Goal: Information Seeking & Learning: Learn about a topic

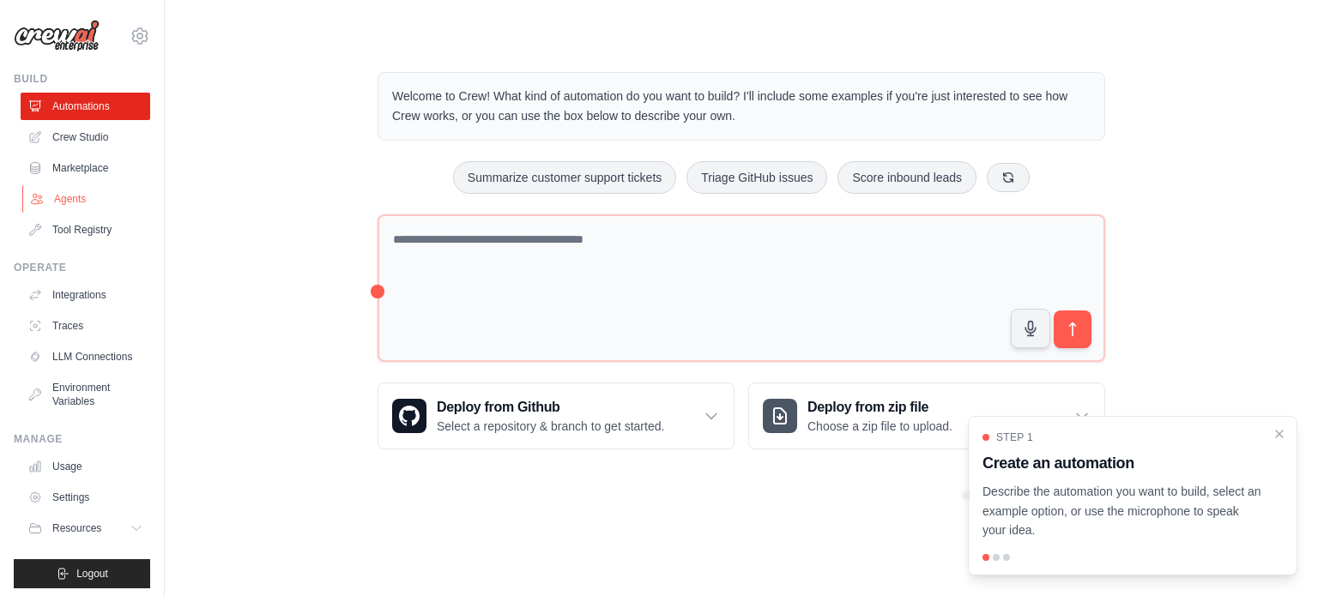
click at [55, 188] on link "Agents" at bounding box center [87, 198] width 130 height 27
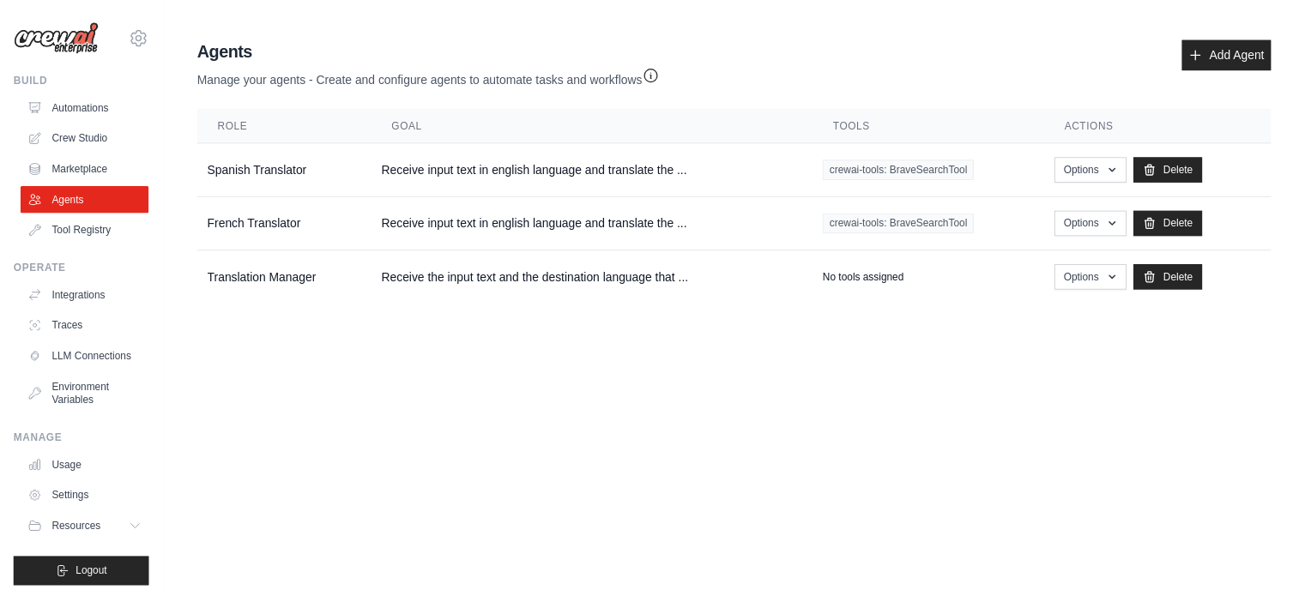
scroll to position [19, 0]
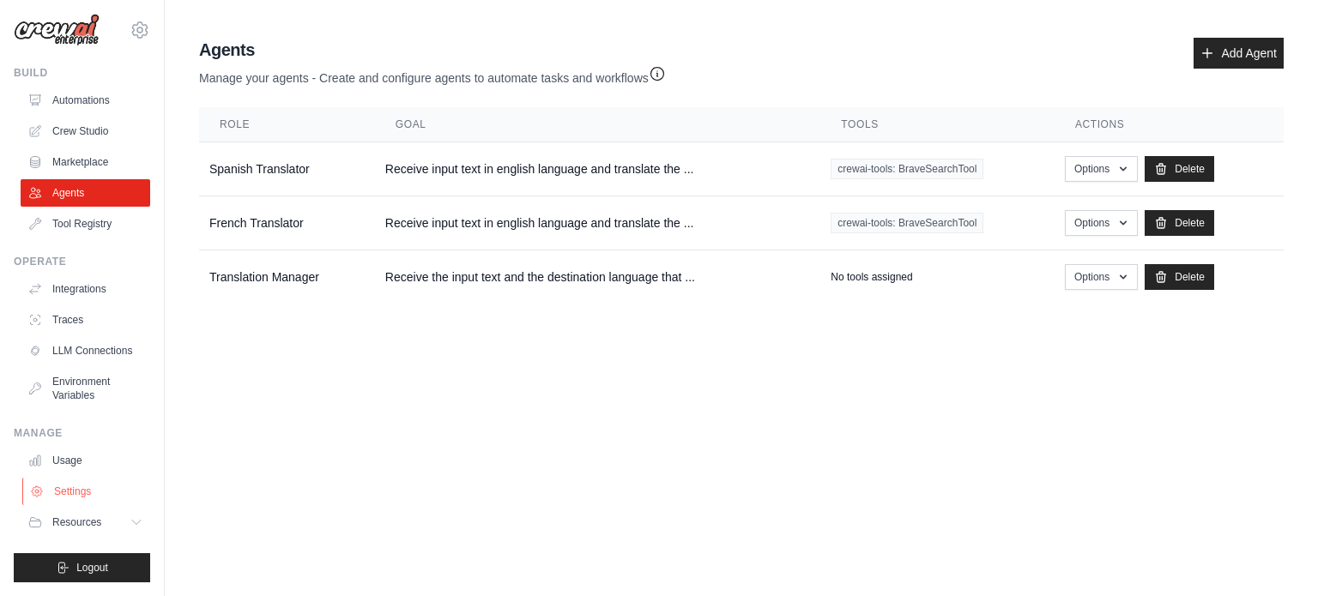
click at [69, 505] on link "Settings" at bounding box center [87, 491] width 130 height 27
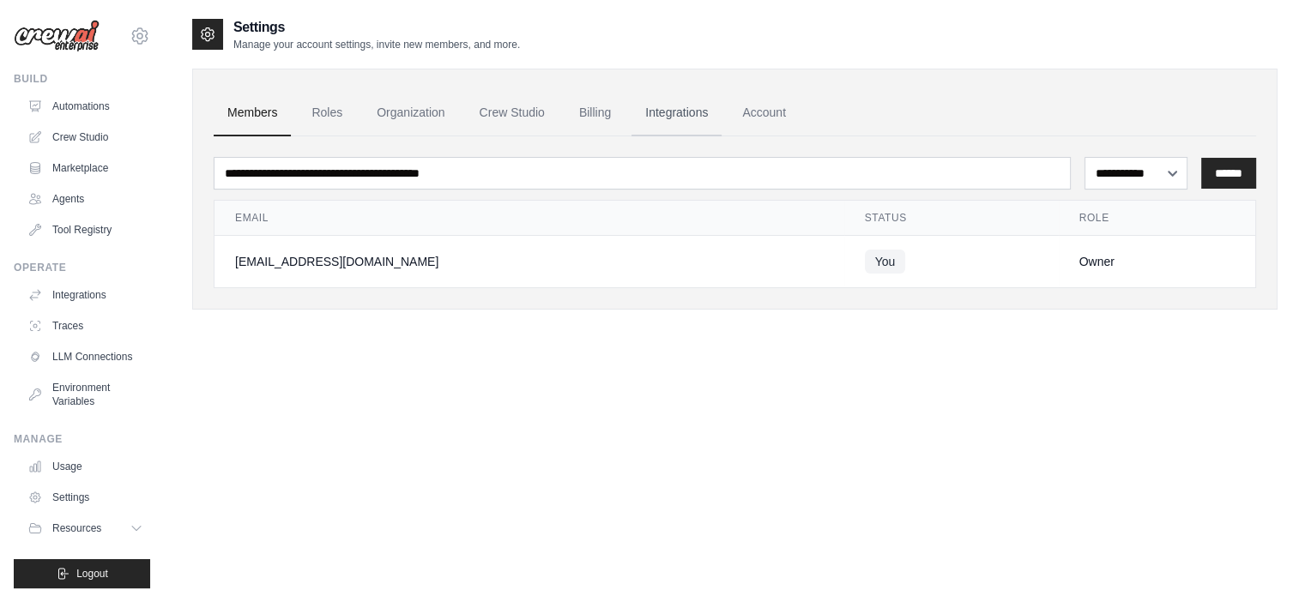
click at [688, 112] on link "Integrations" at bounding box center [677, 113] width 90 height 46
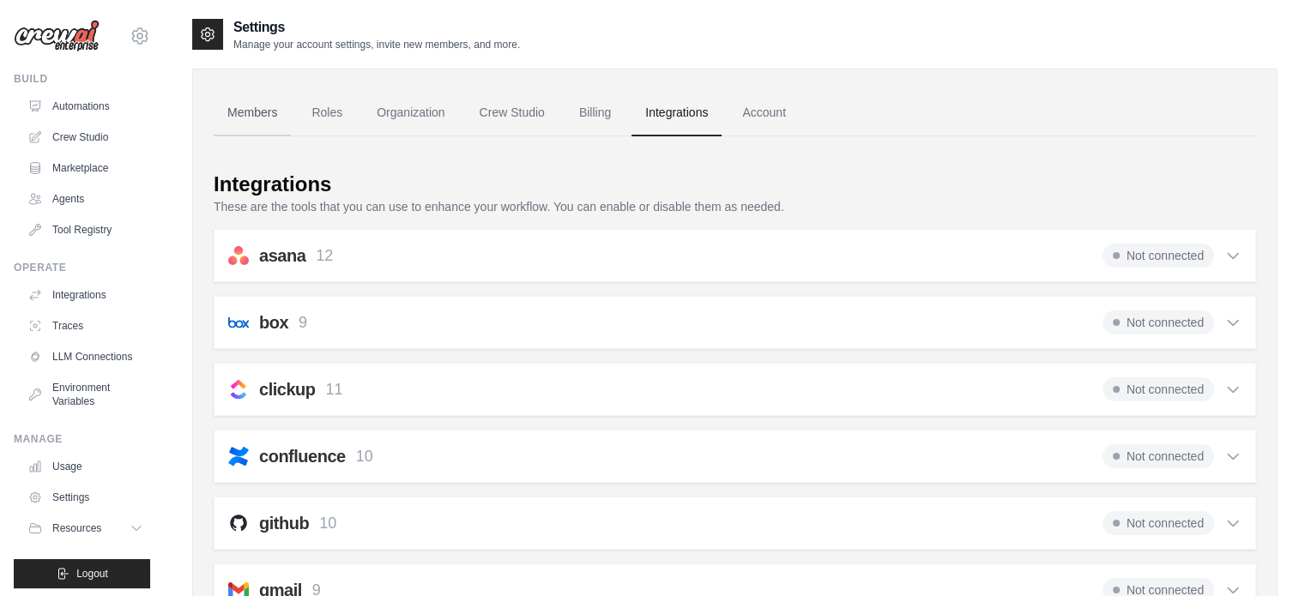
click at [268, 109] on link "Members" at bounding box center [252, 113] width 77 height 46
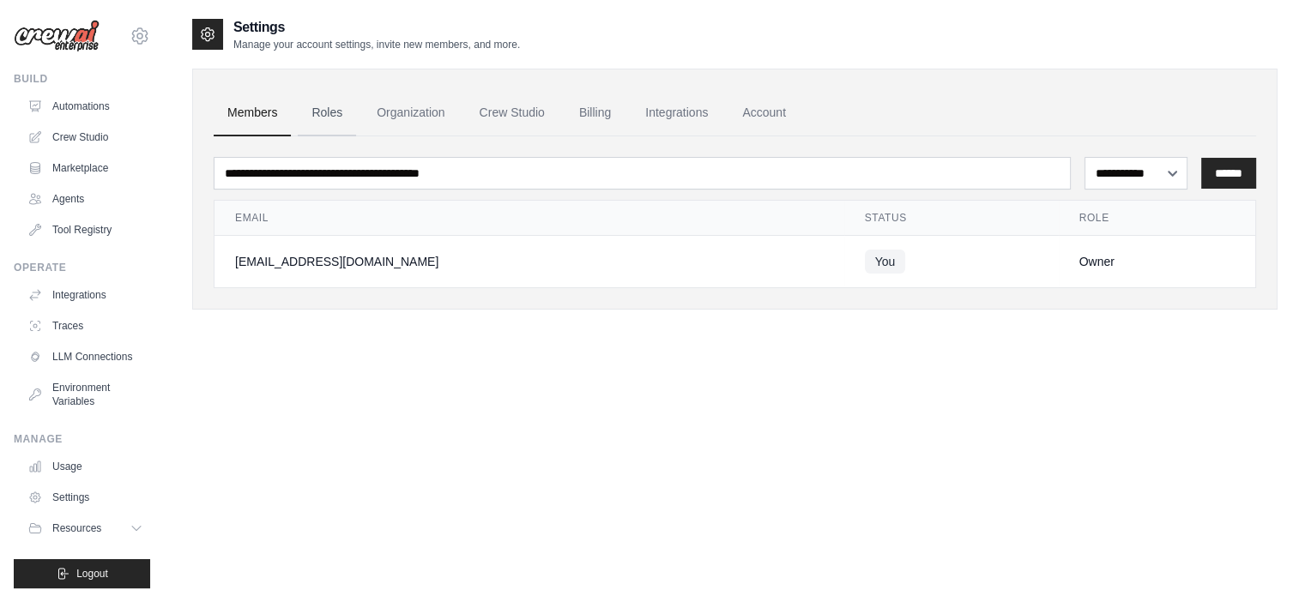
click at [342, 113] on link "Roles" at bounding box center [327, 113] width 58 height 46
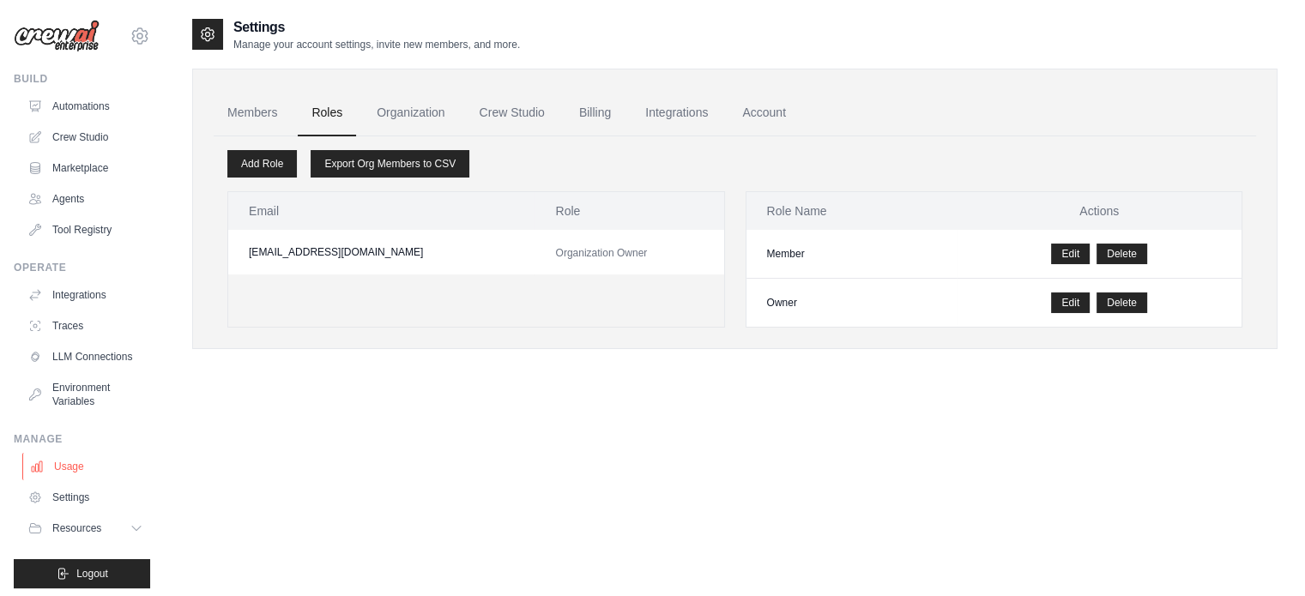
click at [73, 476] on link "Usage" at bounding box center [87, 466] width 130 height 27
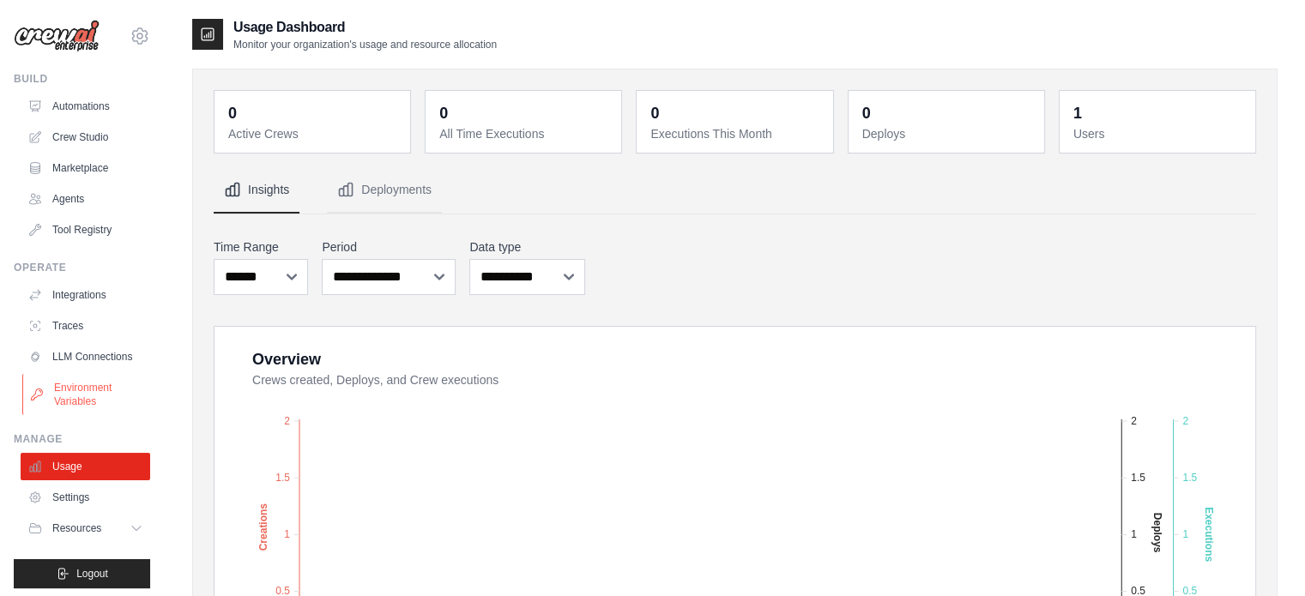
click at [65, 403] on link "Environment Variables" at bounding box center [87, 394] width 130 height 41
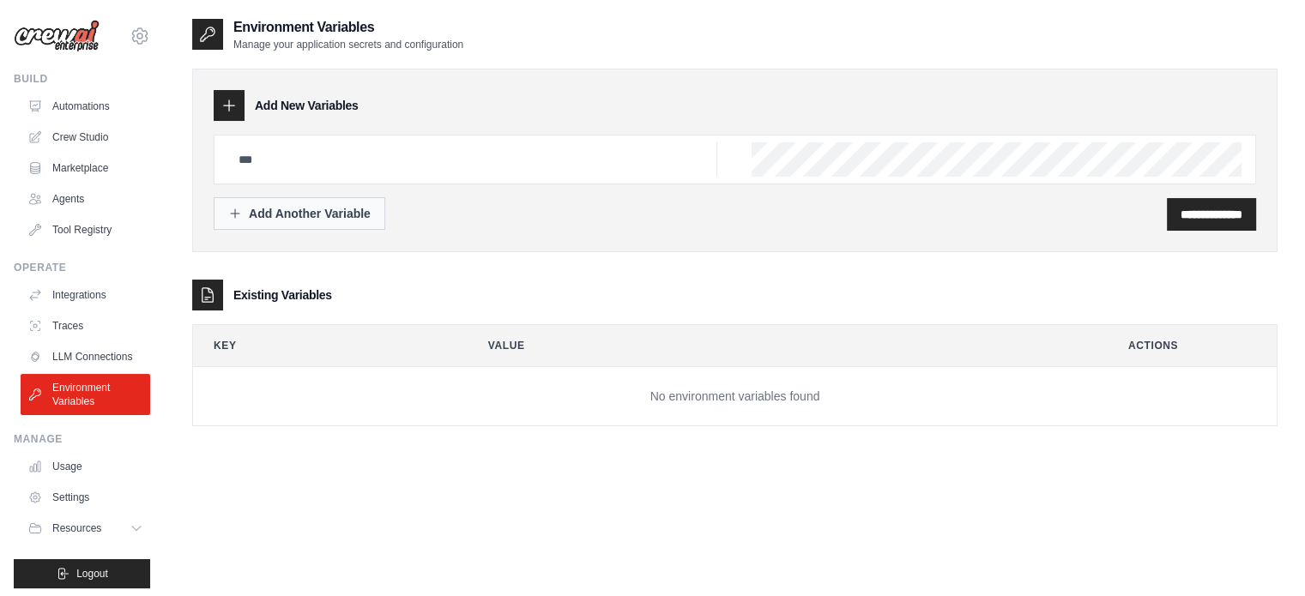
click at [367, 215] on div "Add Another Variable" at bounding box center [299, 213] width 142 height 17
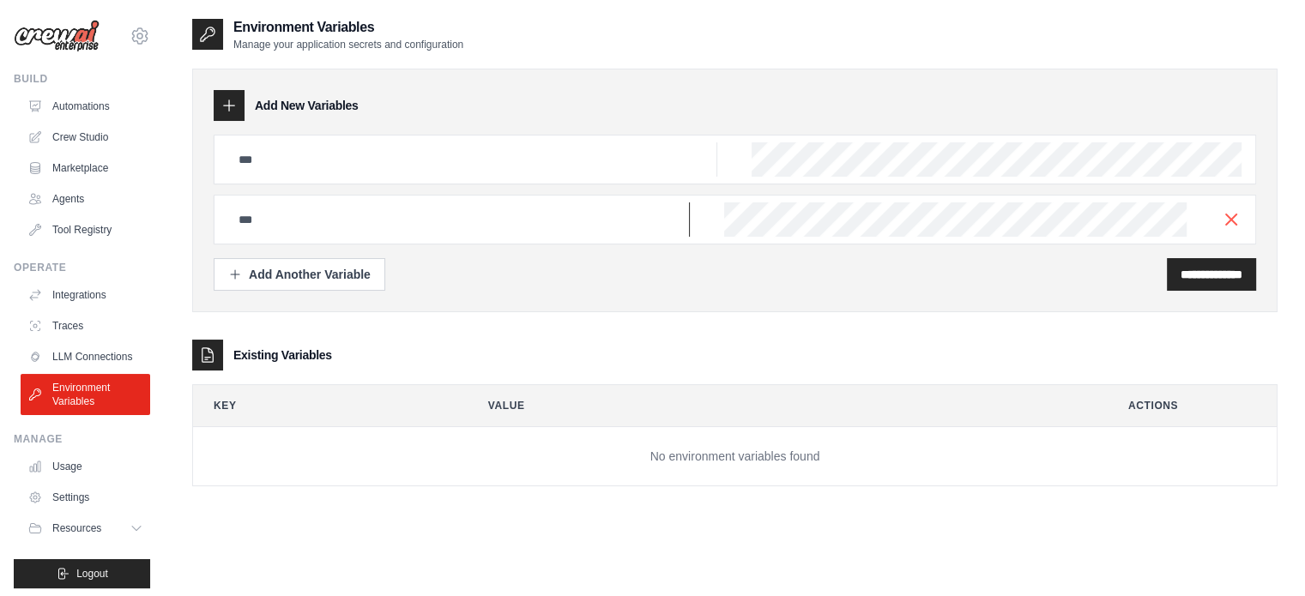
click at [367, 177] on input "text" at bounding box center [472, 159] width 489 height 34
click at [1226, 217] on icon "button" at bounding box center [1231, 219] width 21 height 21
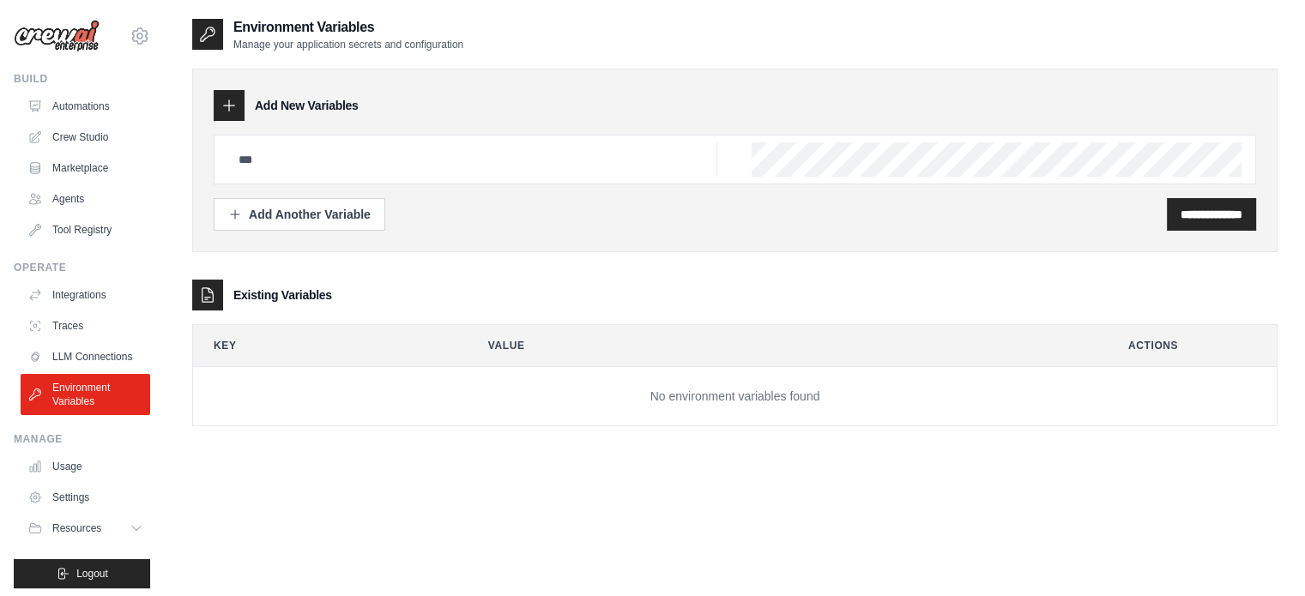
click at [419, 395] on td "No environment variables found" at bounding box center [735, 396] width 1084 height 59
click at [597, 181] on div at bounding box center [735, 160] width 1043 height 50
click at [548, 169] on input "text" at bounding box center [472, 159] width 489 height 34
click at [65, 203] on link "Agents" at bounding box center [87, 198] width 130 height 27
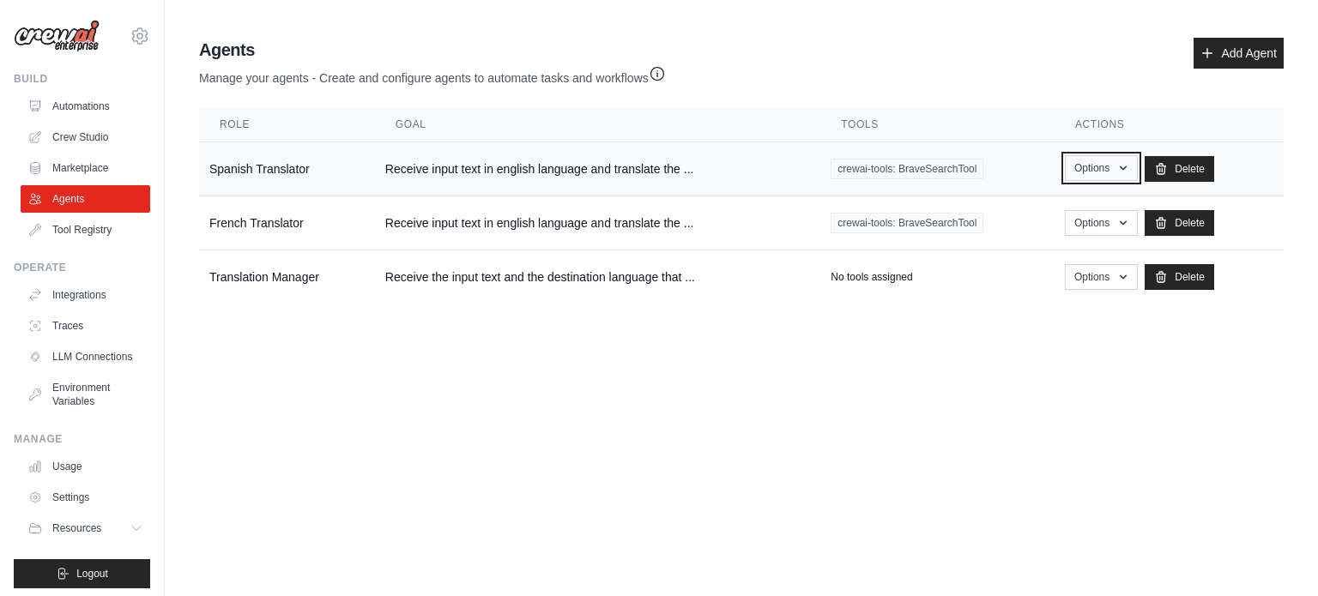
click at [1131, 164] on button "Options" at bounding box center [1101, 168] width 73 height 26
click at [427, 179] on td "Receive input text in english language and translate the ..." at bounding box center [597, 169] width 445 height 54
click at [607, 236] on td "Receive input text in english language and translate the ..." at bounding box center [597, 224] width 445 height 54
click at [586, 286] on td "Receive the input text and the destination language that ..." at bounding box center [597, 278] width 445 height 54
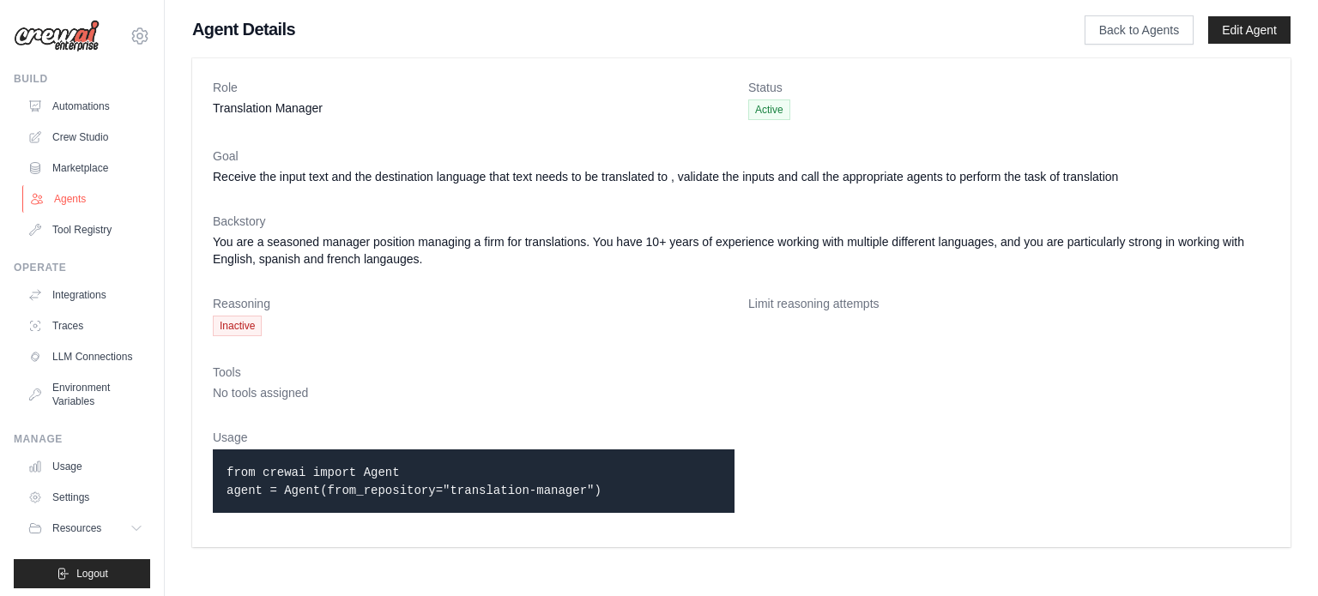
click at [84, 196] on link "Agents" at bounding box center [87, 198] width 130 height 27
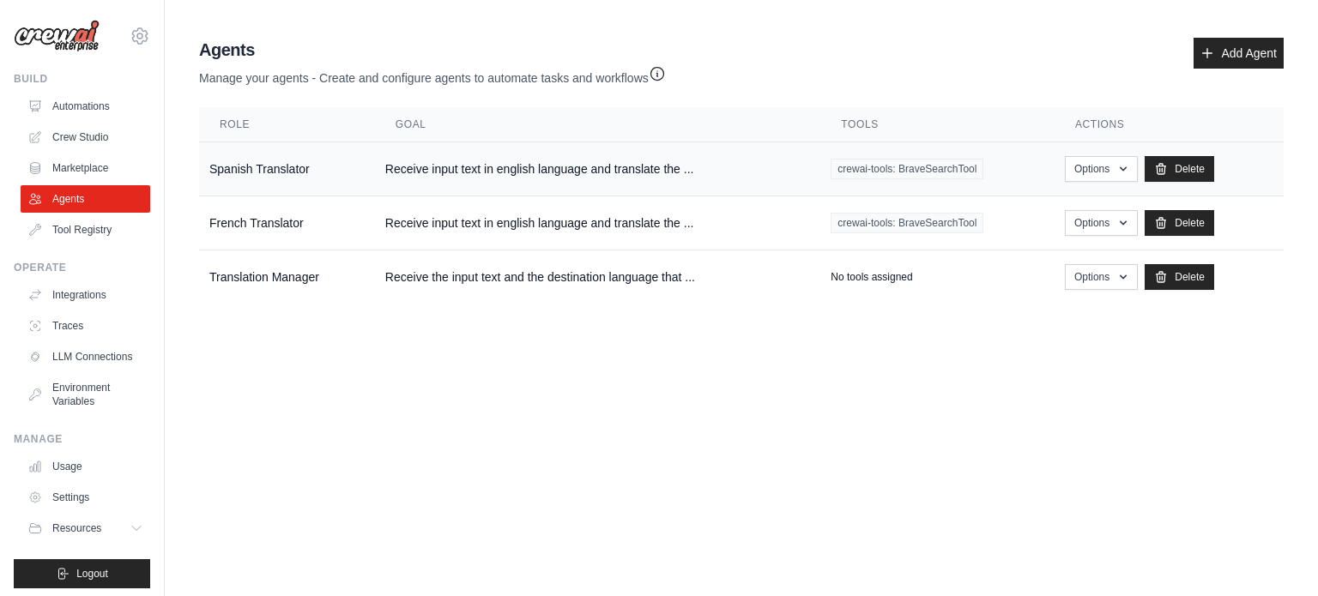
click at [587, 166] on td "Receive input text in english language and translate the ..." at bounding box center [597, 169] width 445 height 54
click at [404, 293] on td "Receive the input text and the destination language that ..." at bounding box center [597, 278] width 445 height 54
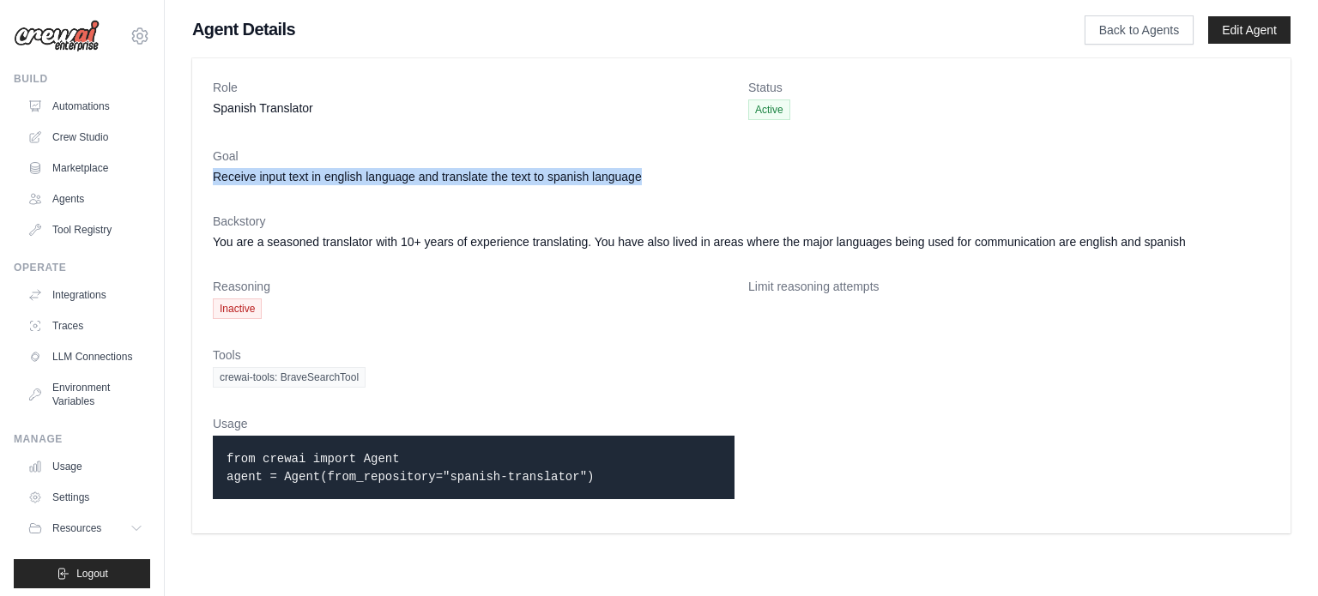
drag, startPoint x: 652, startPoint y: 176, endPoint x: 214, endPoint y: 192, distance: 438.9
click at [214, 192] on dl "Role Spanish Translator Status Active Goal Receive input text in english langua…" at bounding box center [741, 296] width 1057 height 434
copy dd "Receive input text in english language and translate the text to spanish langua…"
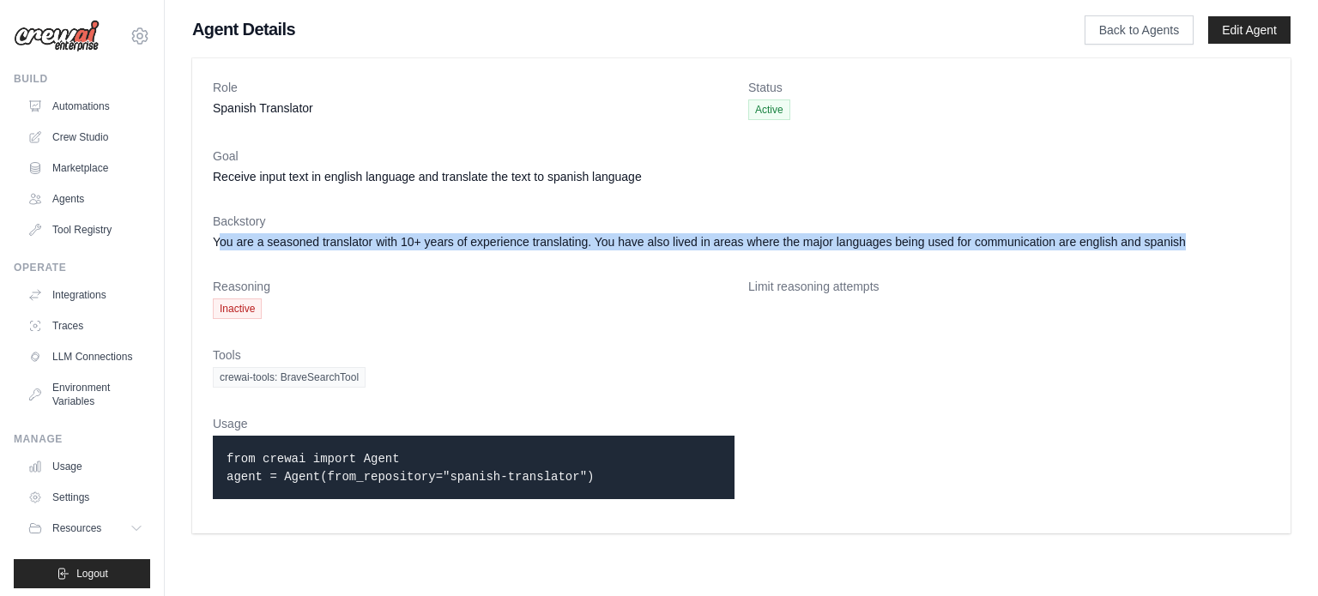
drag, startPoint x: 1200, startPoint y: 241, endPoint x: 220, endPoint y: 238, distance: 980.2
click at [220, 238] on dd "You are a seasoned translator with 10+ years of experience translating. You hav…" at bounding box center [741, 241] width 1057 height 17
copy dd "ou are a seasoned translator with 10+ years of experience translating. You have…"
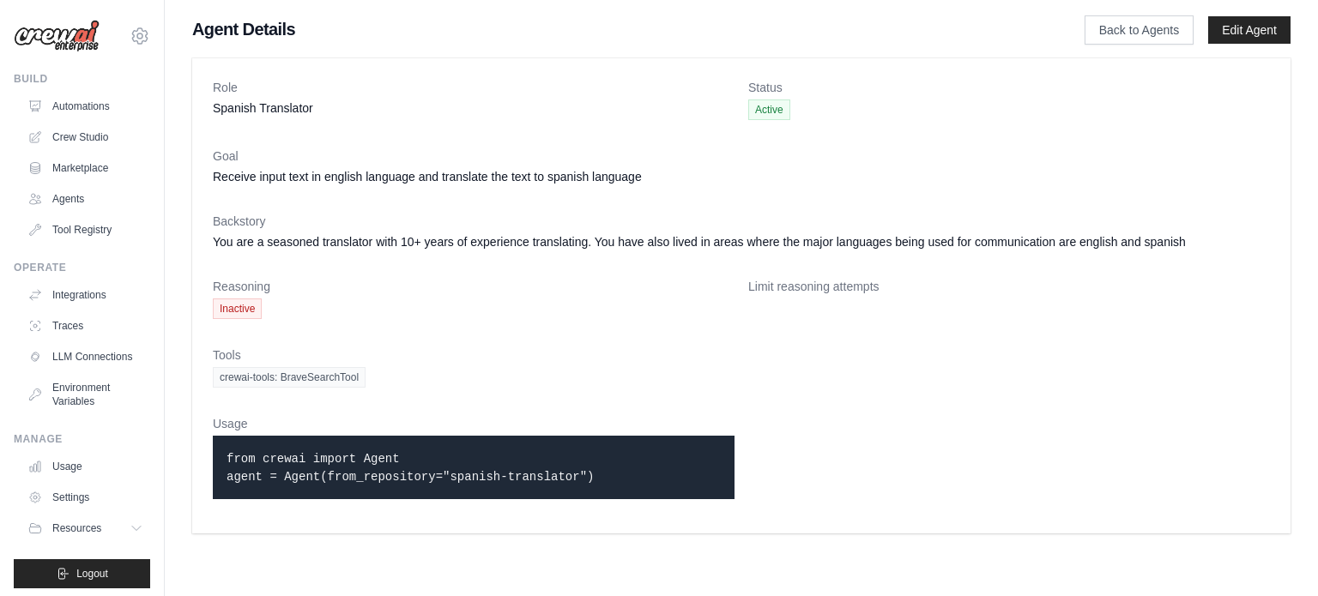
click at [971, 404] on dl "Role Spanish Translator Status Active Goal Receive input text in english langua…" at bounding box center [741, 296] width 1057 height 434
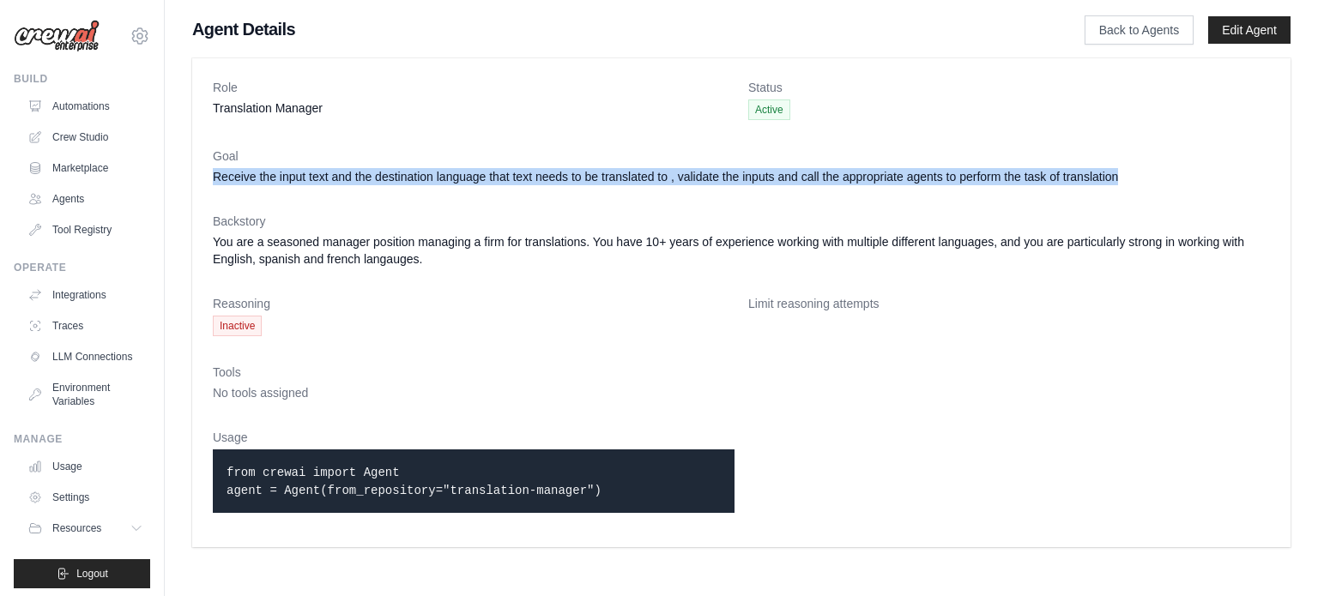
click at [161, 176] on div "[EMAIL_ADDRESS][DOMAIN_NAME] Settings Build Automations Crew Studio" at bounding box center [659, 282] width 1318 height 565
click at [538, 164] on dt "Goal" at bounding box center [741, 156] width 1057 height 17
drag, startPoint x: 1129, startPoint y: 176, endPoint x: 214, endPoint y: 180, distance: 915.8
click at [214, 180] on dd "Receive the input text and the destination language that text needs to be trans…" at bounding box center [741, 176] width 1057 height 17
copy dd "Receive the input text and the destination language that text needs to be trans…"
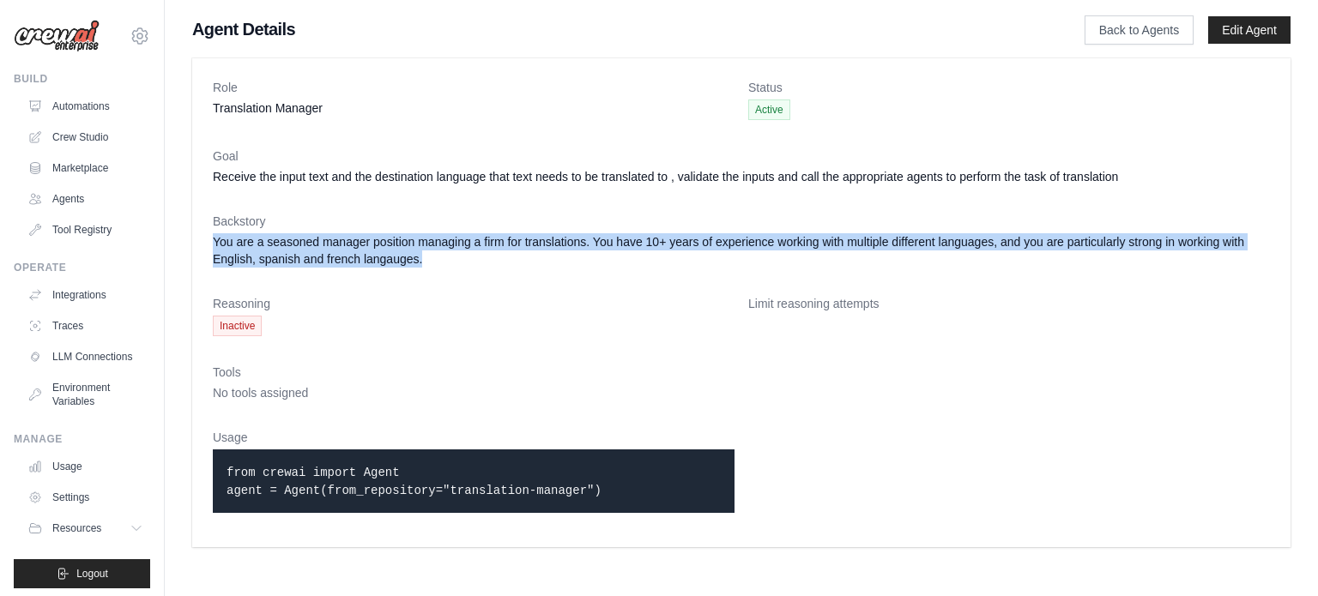
drag, startPoint x: 439, startPoint y: 258, endPoint x: 197, endPoint y: 238, distance: 242.1
click at [197, 238] on div "Role Translation Manager Status Active Goal Receive the input text and the dest…" at bounding box center [741, 302] width 1099 height 489
copy dd "You are a seasoned manager position managing a firm for translations. You have …"
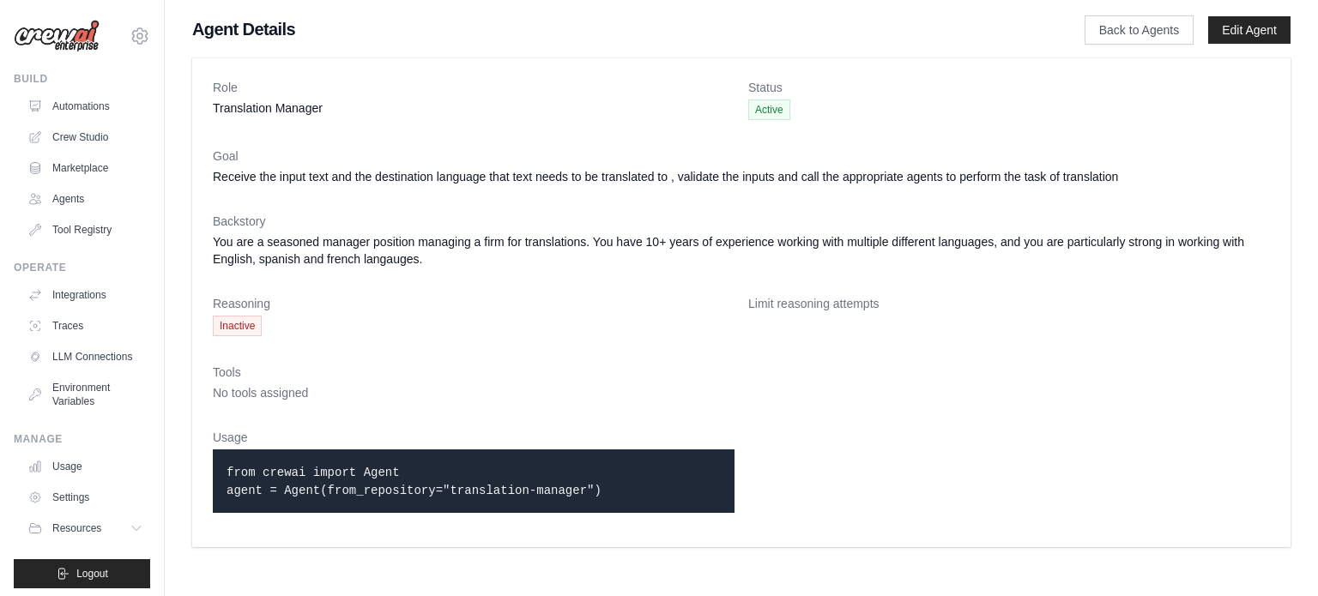
click at [745, 336] on dl "Role Translation Manager Status Active Goal Receive the input text and the dest…" at bounding box center [741, 303] width 1057 height 448
